Goal: Navigation & Orientation: Find specific page/section

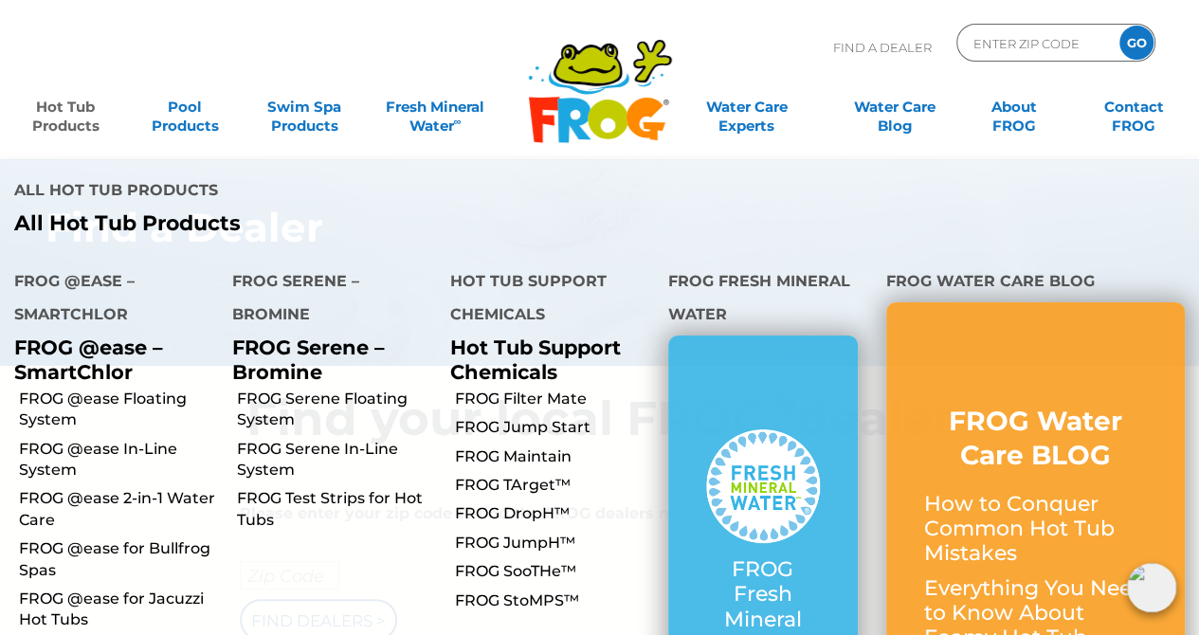
click at [39, 114] on link "Hot Tub Products" at bounding box center [65, 107] width 93 height 38
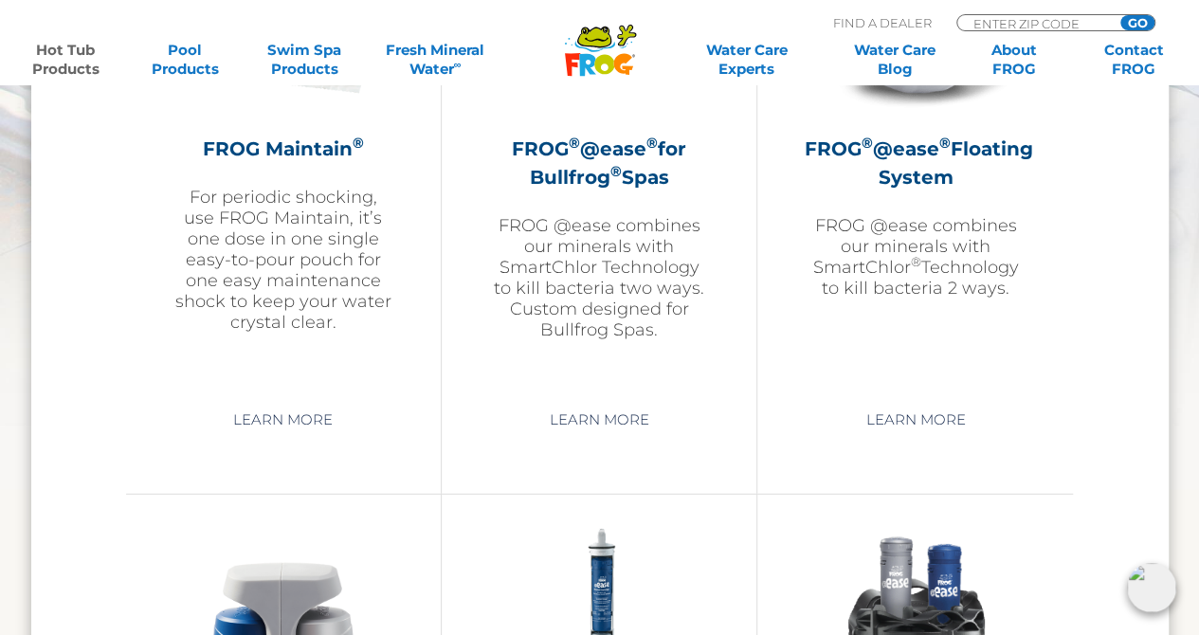
scroll to position [2274, 0]
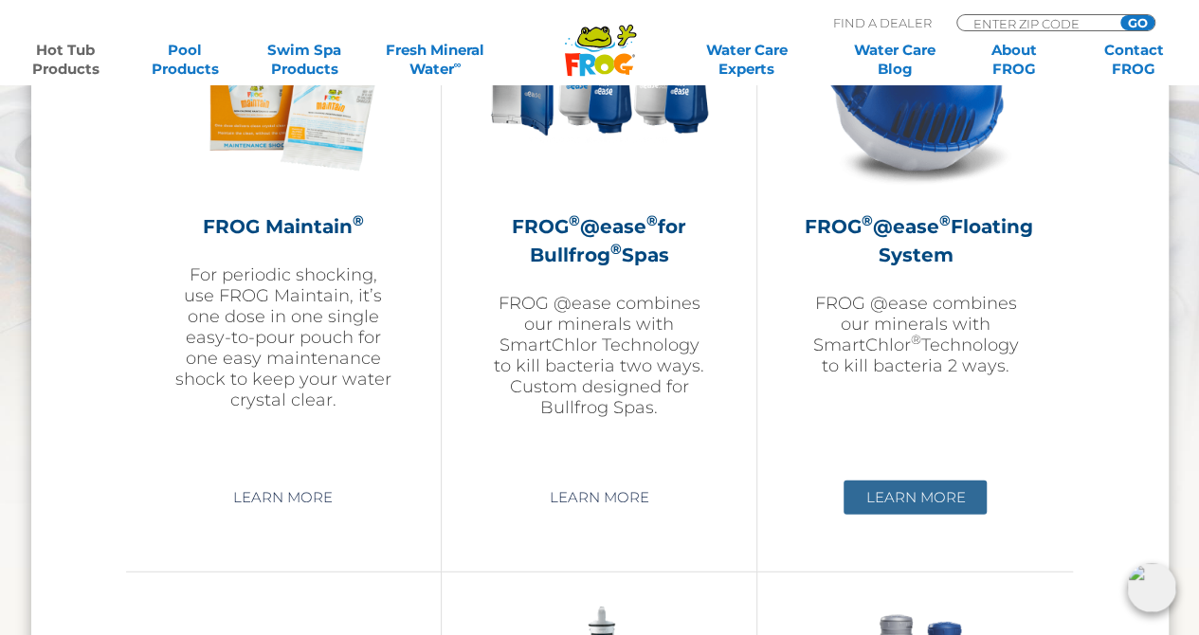
click at [897, 496] on link "Learn More" at bounding box center [914, 497] width 143 height 34
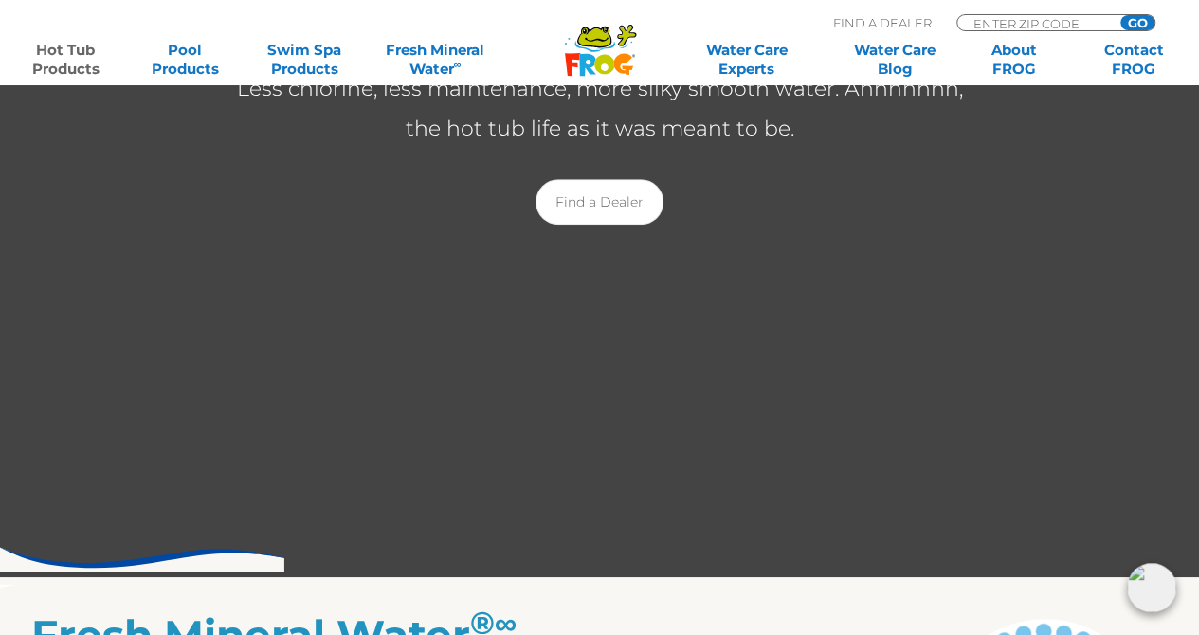
scroll to position [158, 0]
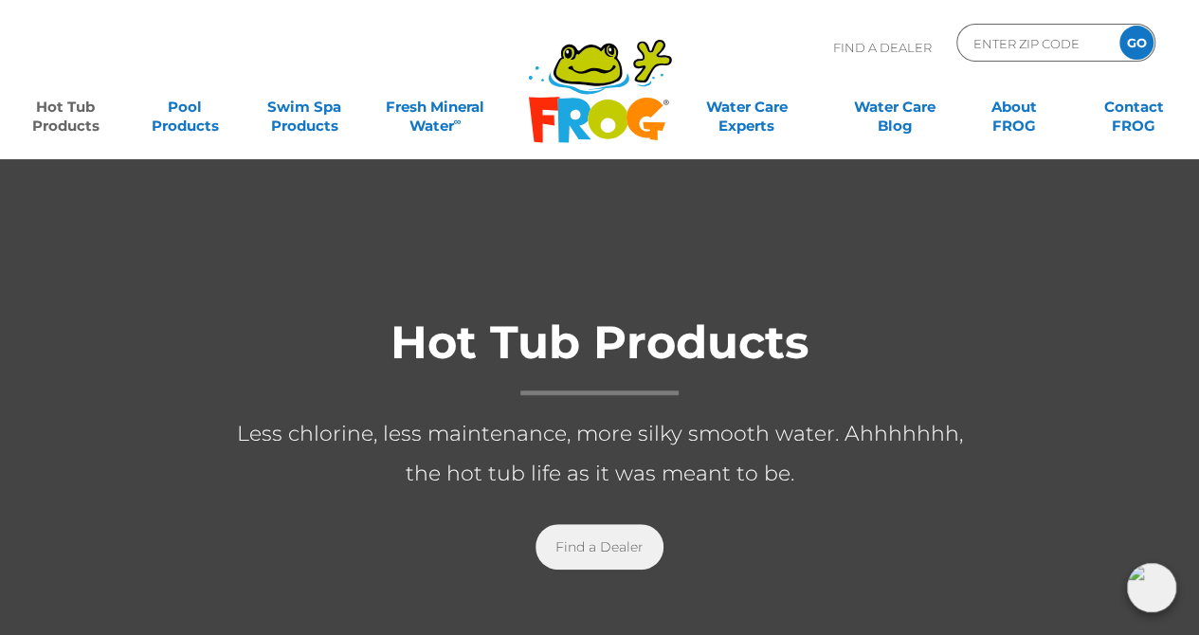
click at [602, 550] on link "Find a Dealer" at bounding box center [599, 546] width 128 height 45
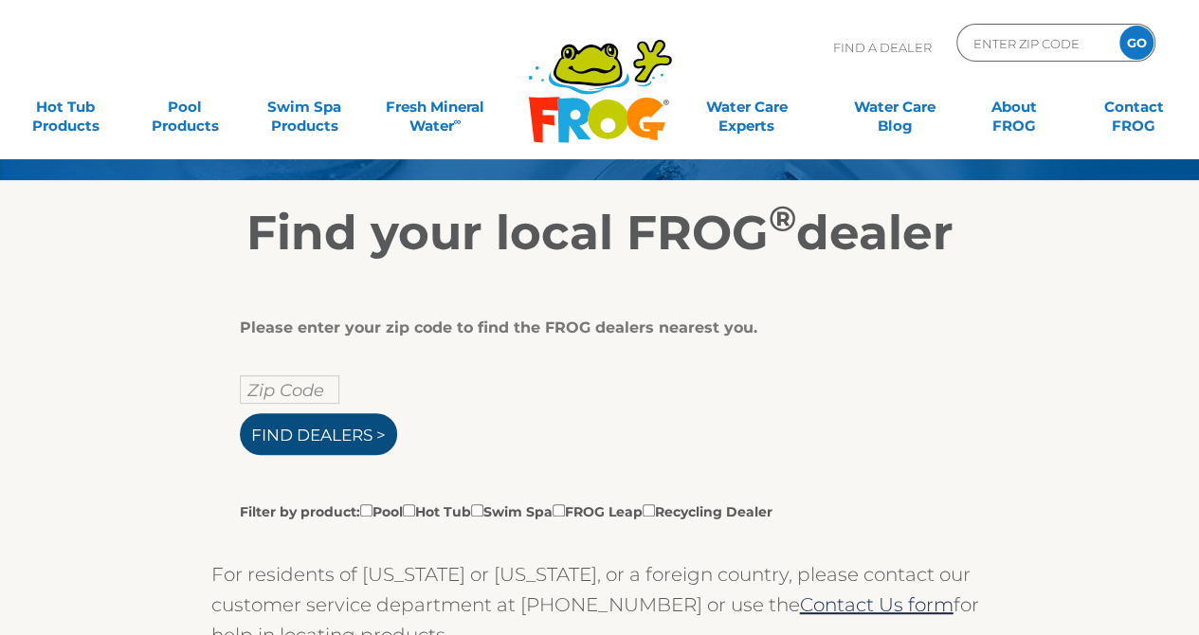
scroll to position [189, 0]
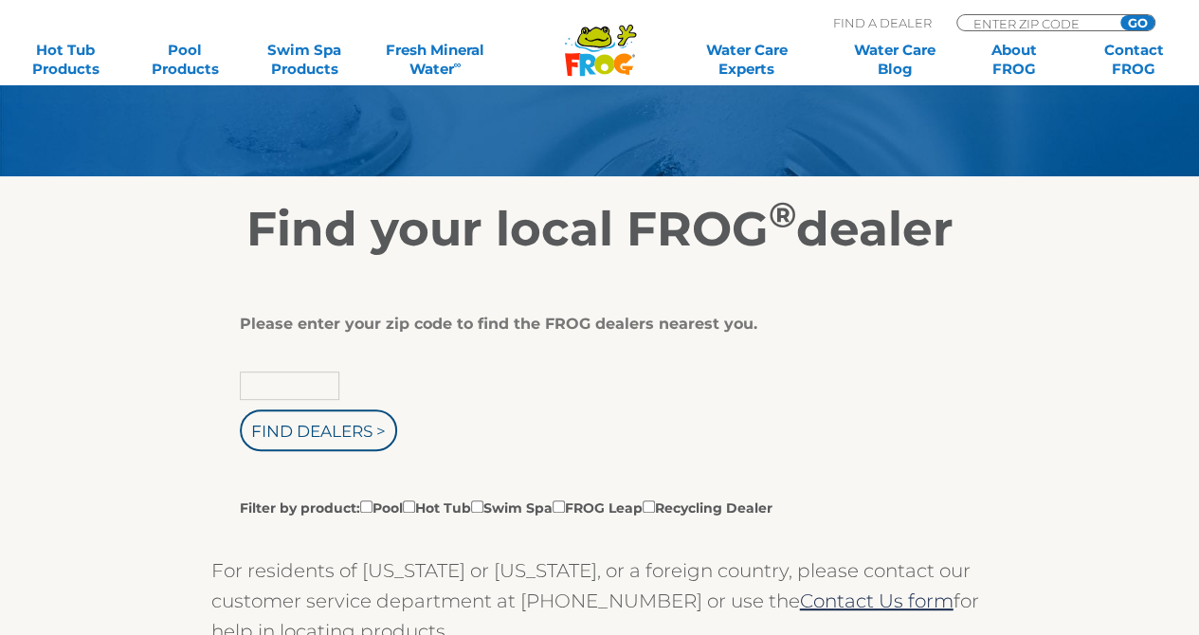
click at [315, 388] on input "text" at bounding box center [289, 385] width 99 height 28
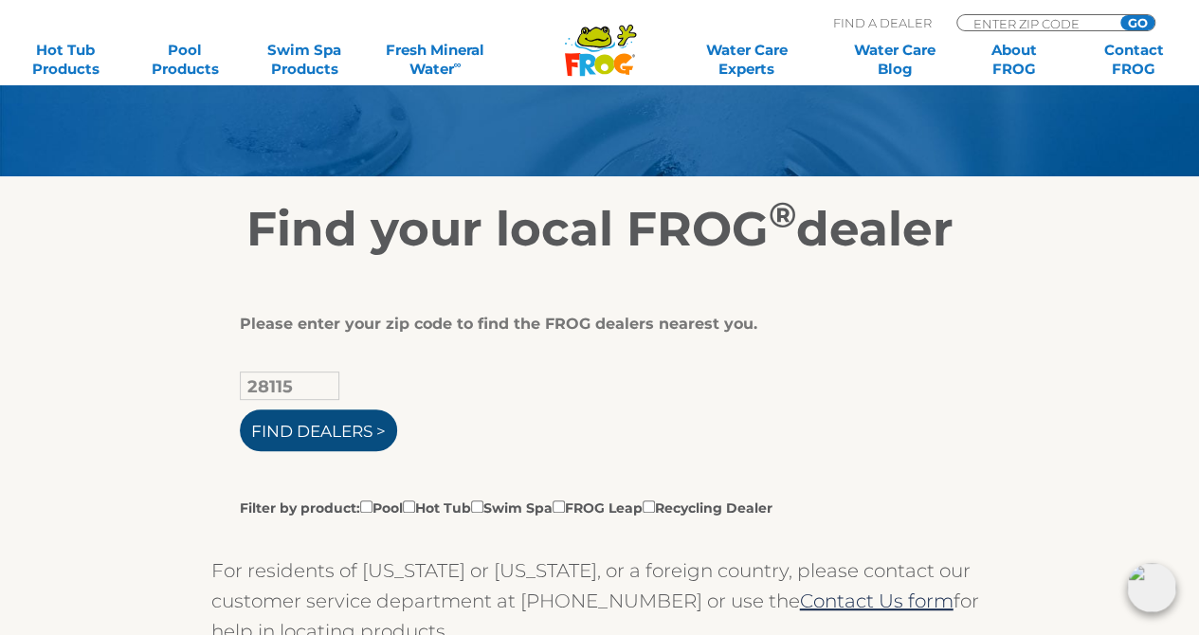
type input "28115"
click at [333, 442] on input "Find Dealers >" at bounding box center [318, 430] width 157 height 42
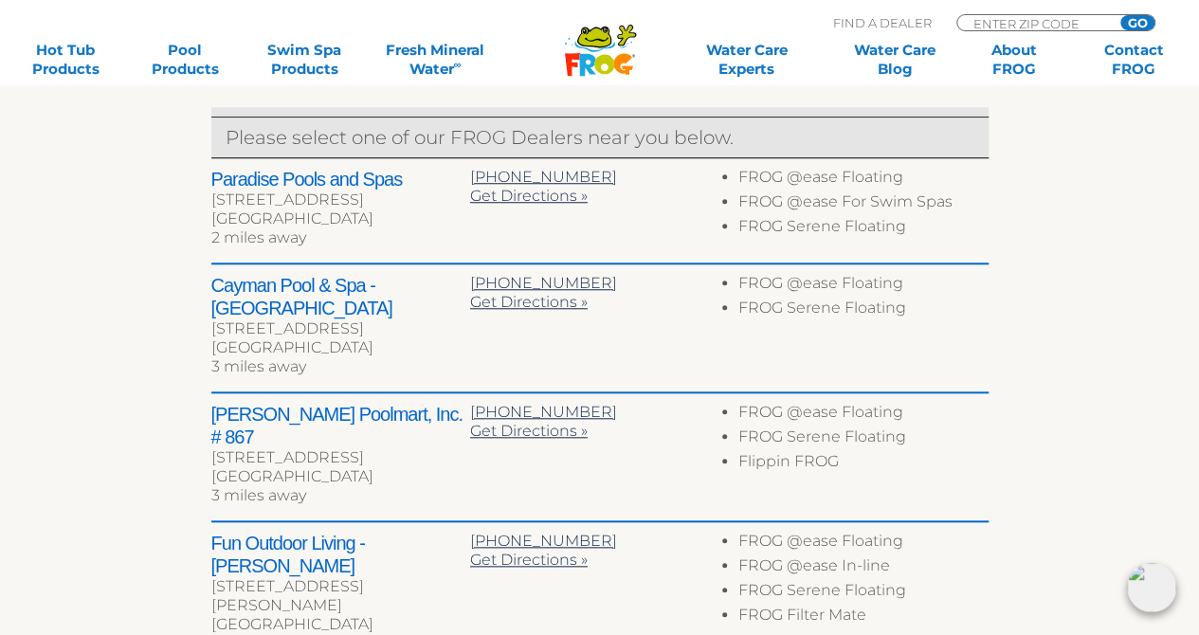
scroll to position [758, 0]
